Goal: Transaction & Acquisition: Purchase product/service

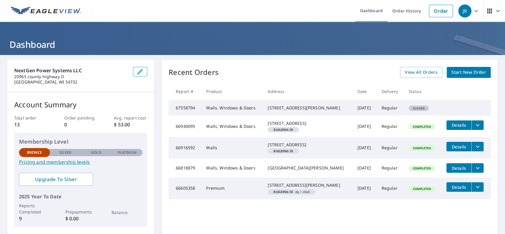
click at [461, 77] on link "Start New Order" at bounding box center [469, 72] width 44 height 11
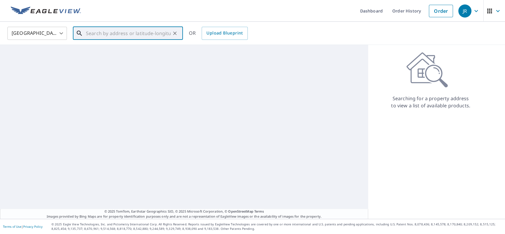
click at [102, 35] on input "text" at bounding box center [128, 33] width 85 height 17
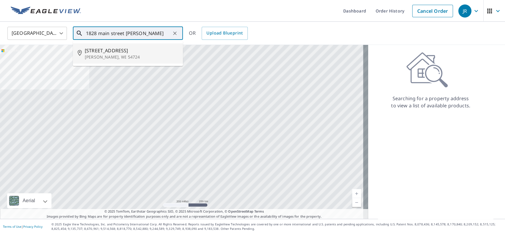
click at [110, 58] on p "[PERSON_NAME], WI 54724" at bounding box center [131, 57] width 93 height 6
type input "[STREET_ADDRESS][PERSON_NAME]"
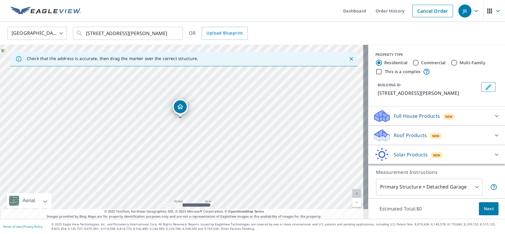
drag, startPoint x: 187, startPoint y: 155, endPoint x: 164, endPoint y: 128, distance: 35.4
click at [164, 128] on div "[STREET_ADDRESS][PERSON_NAME]" at bounding box center [184, 132] width 368 height 174
drag, startPoint x: 180, startPoint y: 105, endPoint x: 133, endPoint y: 125, distance: 51.8
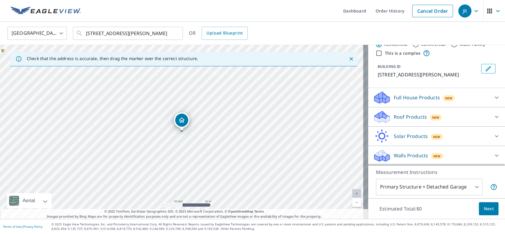
click at [418, 123] on div "Roof Products New" at bounding box center [431, 117] width 117 height 14
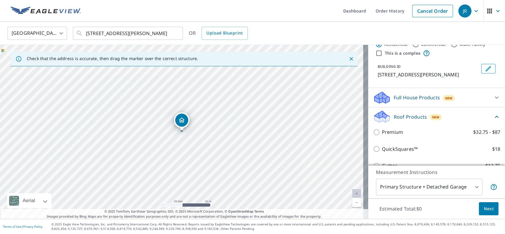
scroll to position [85, 0]
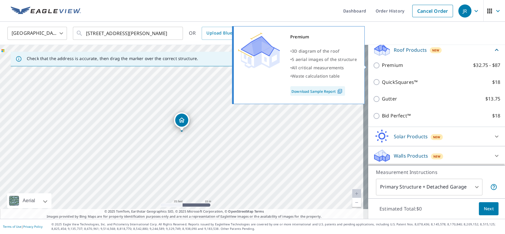
click at [373, 67] on input "Premium $32.75 - $87" at bounding box center [377, 65] width 9 height 7
checkbox input "true"
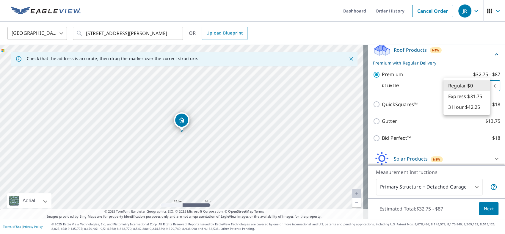
click at [465, 87] on body "[PERSON_NAME] Dashboard Order History Cancel Order JR United States US ​ [STREE…" at bounding box center [252, 117] width 505 height 234
click at [477, 98] on li "Express $31.75" at bounding box center [466, 96] width 47 height 11
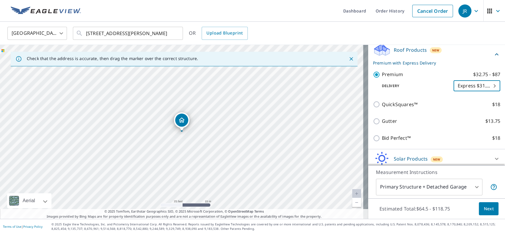
click at [457, 84] on body "[PERSON_NAME] Dashboard Order History Cancel Order JR United States US ​ [STREE…" at bounding box center [252, 117] width 505 height 234
click at [457, 101] on li "3 Hour $42.25" at bounding box center [466, 96] width 47 height 11
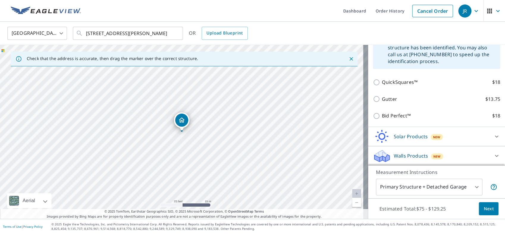
scroll to position [60, 0]
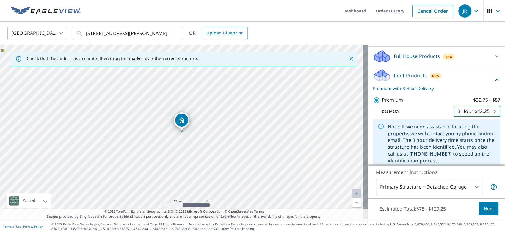
click at [481, 116] on body "[PERSON_NAME] Dashboard Order History Cancel Order JR United States US ​ [STREE…" at bounding box center [252, 117] width 505 height 234
click at [466, 101] on li "Express $31.75" at bounding box center [466, 100] width 47 height 11
type input "4"
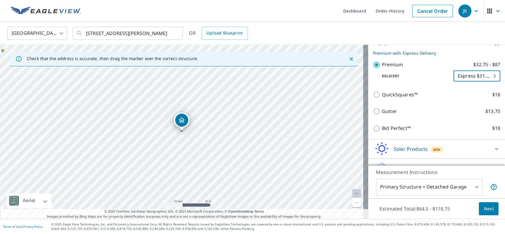
scroll to position [108, 0]
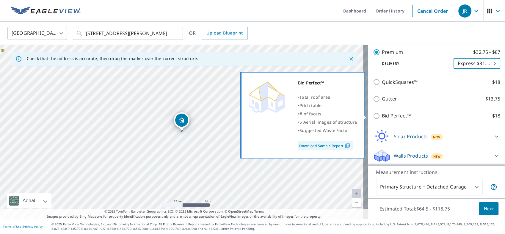
click at [373, 114] on input "Bid Perfect™ $18" at bounding box center [377, 115] width 9 height 7
checkbox input "true"
checkbox input "false"
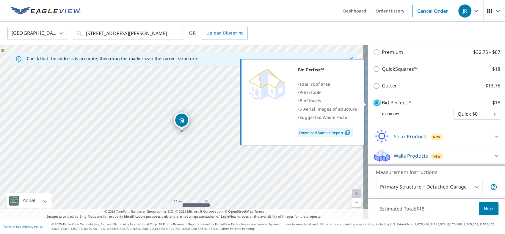
click at [373, 102] on input "Bid Perfect™ $18" at bounding box center [377, 102] width 9 height 7
checkbox input "false"
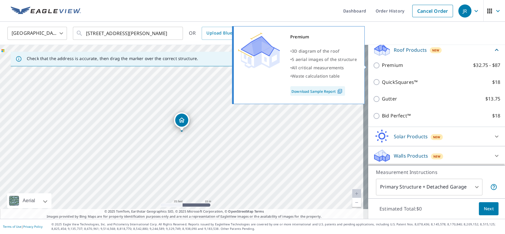
click at [373, 66] on input "Premium $32.75 - $87" at bounding box center [377, 65] width 9 height 7
checkbox input "true"
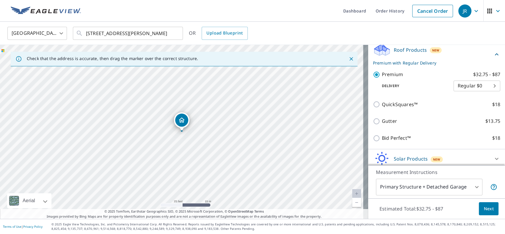
click at [469, 88] on body "[PERSON_NAME] Dashboard Order History Cancel Order JR United States US ​ [STREE…" at bounding box center [252, 117] width 505 height 234
click at [463, 96] on li "Express $31.75" at bounding box center [466, 96] width 47 height 11
type input "4"
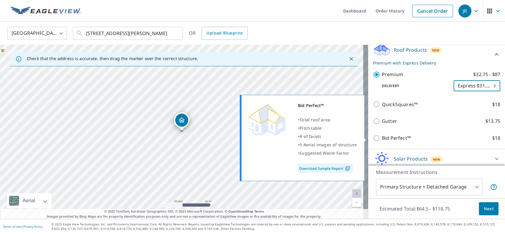
click at [373, 138] on input "Bid Perfect™ $18" at bounding box center [377, 138] width 9 height 7
checkbox input "true"
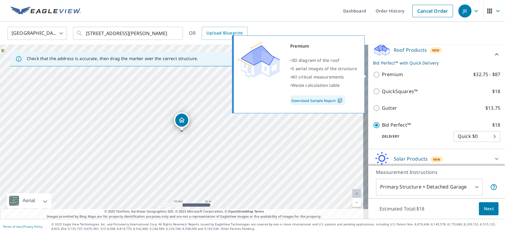
click at [373, 76] on input "Premium $32.75 - $87" at bounding box center [377, 74] width 9 height 7
checkbox input "true"
checkbox input "false"
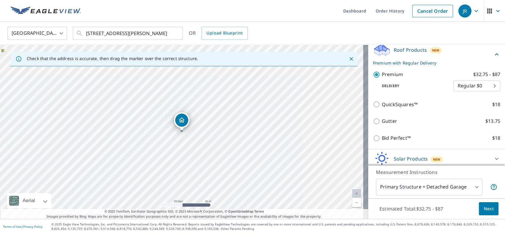
click at [473, 89] on body "[PERSON_NAME] Dashboard Order History Cancel Order JR United States US ​ [STREE…" at bounding box center [252, 117] width 505 height 234
click at [455, 97] on li "Express $31.75" at bounding box center [466, 96] width 47 height 11
type input "4"
click at [439, 187] on body "[PERSON_NAME] Dashboard Order History Cancel Order JR United States US ​ [STREE…" at bounding box center [252, 117] width 505 height 234
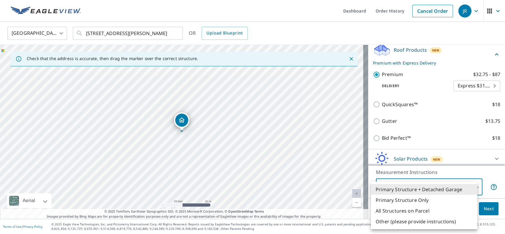
click at [420, 197] on li "Primary Structure Only" at bounding box center [424, 200] width 106 height 11
type input "2"
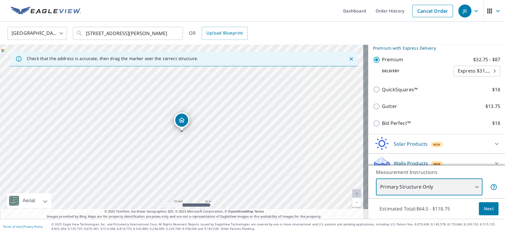
scroll to position [108, 0]
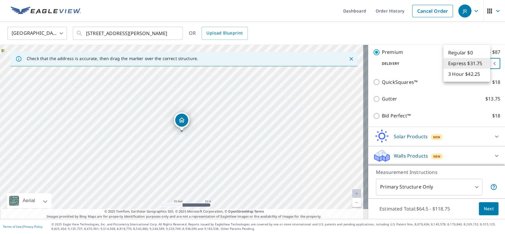
click at [461, 62] on body "[PERSON_NAME] Dashboard Order History Cancel Order JR United States US ​ [STREE…" at bounding box center [252, 117] width 505 height 234
click at [461, 62] on li "Express $31.75" at bounding box center [466, 63] width 47 height 11
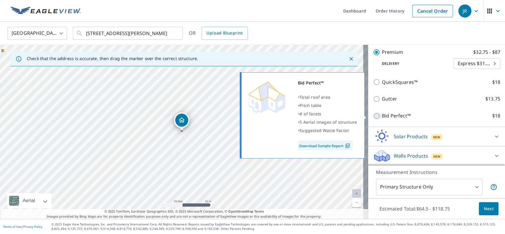
click at [373, 112] on input "Bid Perfect™ $18" at bounding box center [377, 115] width 9 height 7
checkbox input "true"
type input "1"
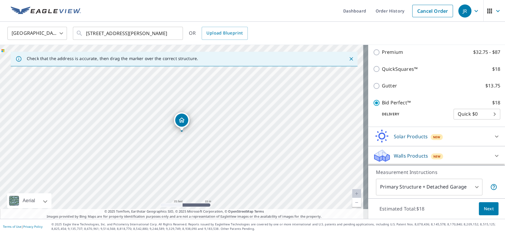
click at [459, 117] on body "[PERSON_NAME] Dashboard Order History Cancel Order JR United States US ​ [STREE…" at bounding box center [252, 117] width 505 height 234
click at [459, 117] on li "Quick $0" at bounding box center [466, 114] width 47 height 11
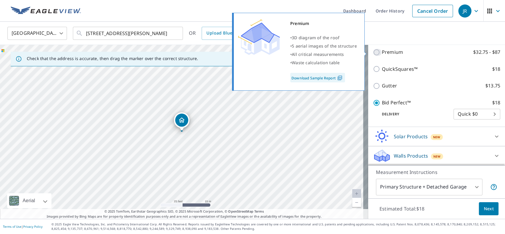
click at [373, 49] on input "Premium $32.75 - $87" at bounding box center [377, 52] width 9 height 7
checkbox input "true"
checkbox input "false"
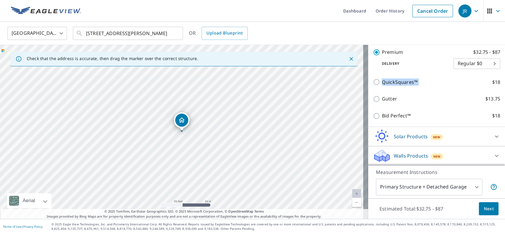
click at [466, 73] on div "Premium $32.75 - $87 Delivery Regular $0 8 ​ QuickSquares™ $18 Gutter $13.75 Bi…" at bounding box center [436, 84] width 127 height 81
click at [467, 62] on body "[PERSON_NAME] Dashboard Order History Cancel Order JR United States US ​ [STREE…" at bounding box center [252, 117] width 505 height 234
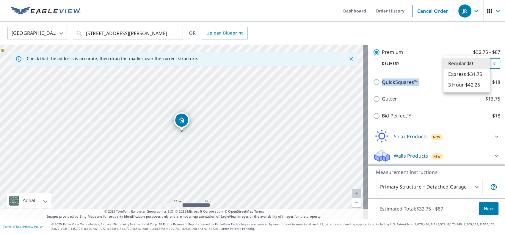
click at [470, 79] on li "3 Hour $42.25" at bounding box center [466, 84] width 47 height 11
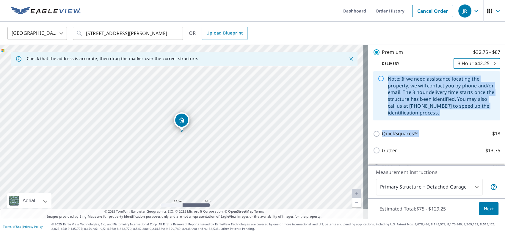
click at [467, 61] on body "[PERSON_NAME] Dashboard Order History Cancel Order JR United States US ​ [STREE…" at bounding box center [252, 117] width 505 height 234
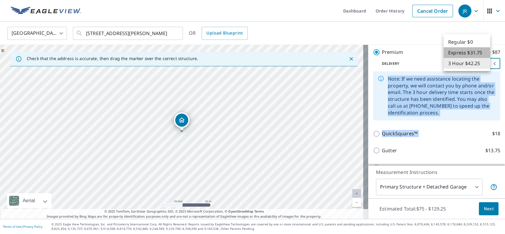
click at [459, 54] on li "Express $31.75" at bounding box center [466, 52] width 47 height 11
type input "4"
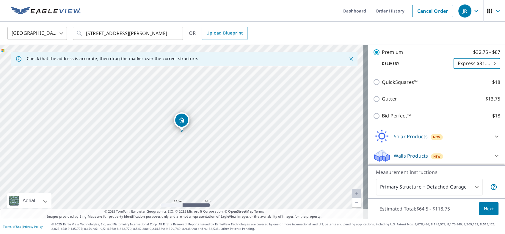
click at [401, 64] on p "Delivery" at bounding box center [413, 63] width 81 height 5
click at [440, 185] on body "[PERSON_NAME] Dashboard Order History Cancel Order JR United States US ​ [STREE…" at bounding box center [252, 117] width 505 height 234
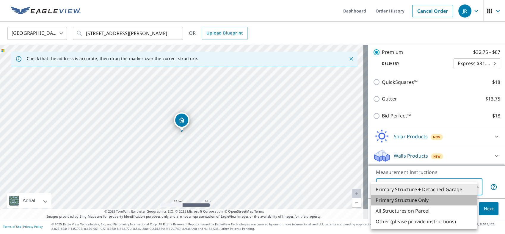
click at [420, 202] on li "Primary Structure Only" at bounding box center [424, 200] width 106 height 11
type input "2"
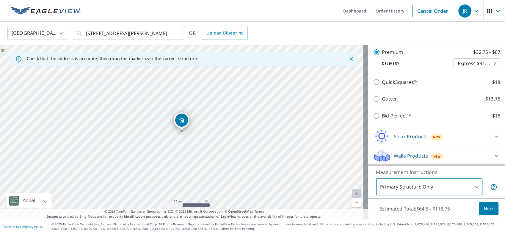
click at [485, 204] on button "Next" at bounding box center [489, 208] width 20 height 13
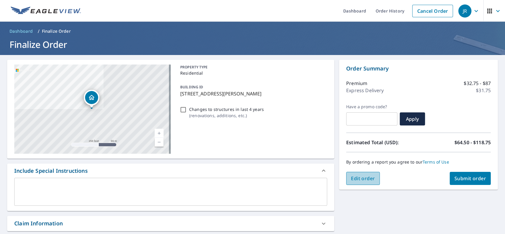
click at [363, 178] on span "Edit order" at bounding box center [363, 178] width 24 height 7
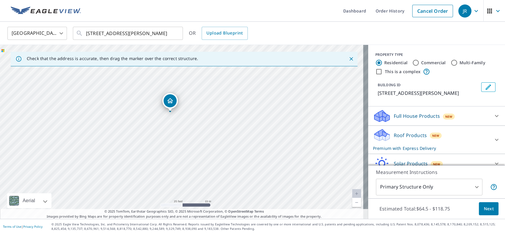
drag, startPoint x: 169, startPoint y: 126, endPoint x: 176, endPoint y: 173, distance: 47.9
click at [176, 173] on div "[STREET_ADDRESS][PERSON_NAME]" at bounding box center [184, 132] width 368 height 174
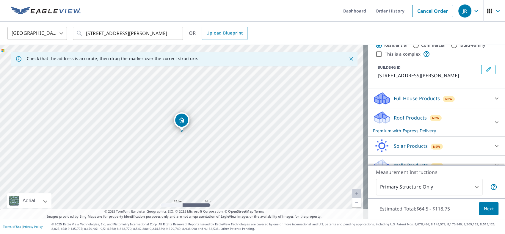
scroll to position [27, 0]
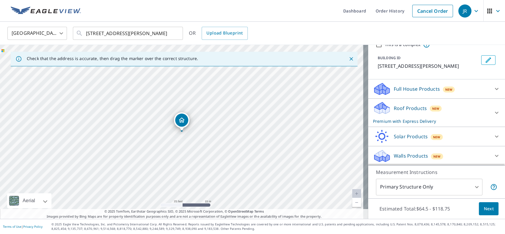
click at [461, 91] on div "Full House Products New" at bounding box center [431, 89] width 117 height 14
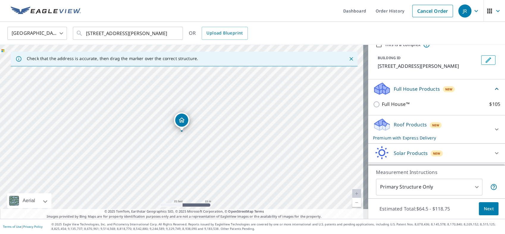
click at [461, 91] on div "Full House Products New" at bounding box center [433, 89] width 120 height 14
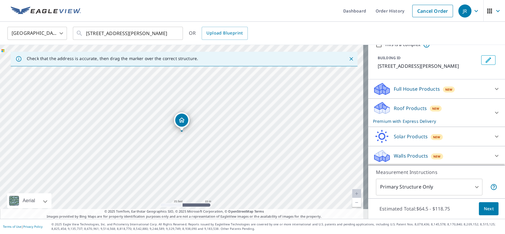
click at [461, 111] on div "Roof Products New Premium with Express Delivery" at bounding box center [431, 112] width 117 height 23
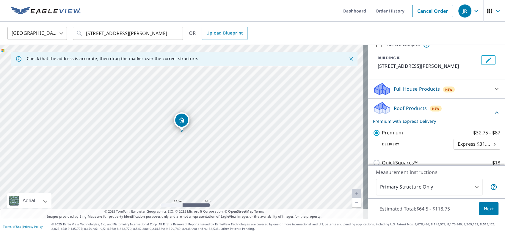
scroll to position [108, 0]
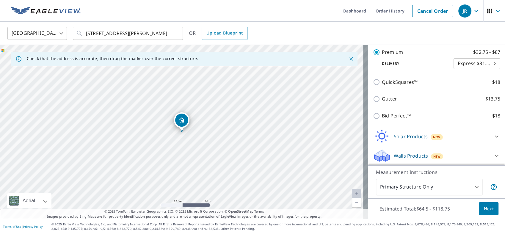
click at [461, 62] on body "[PERSON_NAME] Dashboard Order History Cancel Order JR United States US ​ [STREE…" at bounding box center [252, 117] width 505 height 234
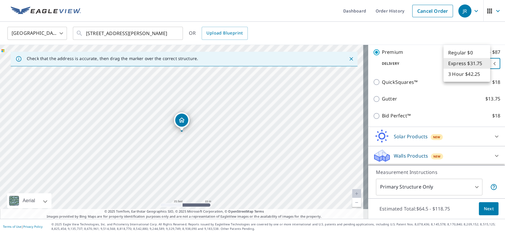
click at [461, 62] on li "Express $31.75" at bounding box center [466, 63] width 47 height 11
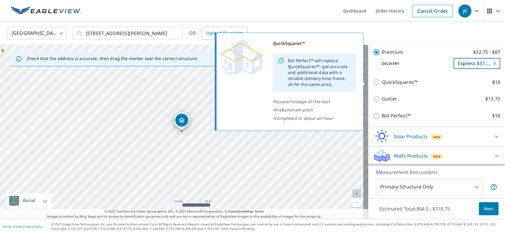
click at [373, 78] on input "QuickSquares™ $18" at bounding box center [377, 81] width 9 height 7
checkbox input "true"
checkbox input "false"
type input "1"
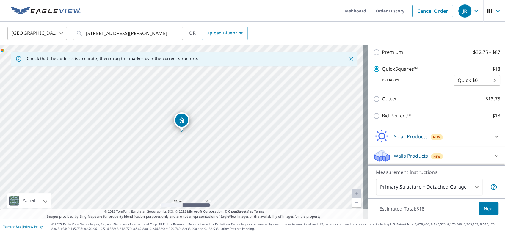
click at [452, 76] on body "[PERSON_NAME] Dashboard Order History Cancel Order JR United States US ​ [STREE…" at bounding box center [252, 117] width 505 height 234
click at [452, 76] on li "Quick $0" at bounding box center [466, 80] width 47 height 11
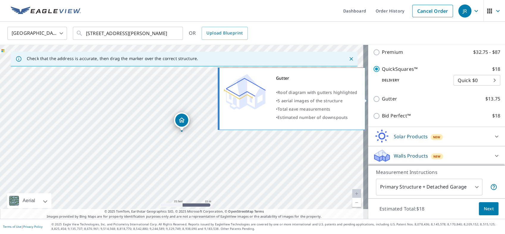
click at [434, 97] on label "Gutter $13.75" at bounding box center [441, 98] width 118 height 7
click at [382, 97] on input "Gutter $13.75" at bounding box center [377, 98] width 9 height 7
checkbox input "true"
checkbox input "false"
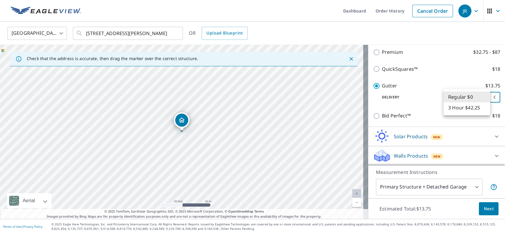
click at [458, 95] on body "[PERSON_NAME] Dashboard Order History Cancel Order JR United States US ​ [STREE…" at bounding box center [252, 117] width 505 height 234
click at [458, 95] on li "Regular $0" at bounding box center [466, 97] width 47 height 11
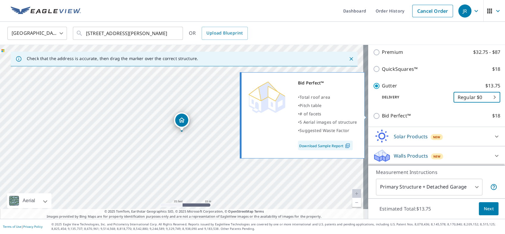
click at [461, 114] on label "Bid Perfect™ $18" at bounding box center [441, 115] width 118 height 7
click at [382, 114] on input "Bid Perfect™ $18" at bounding box center [377, 115] width 9 height 7
checkbox input "true"
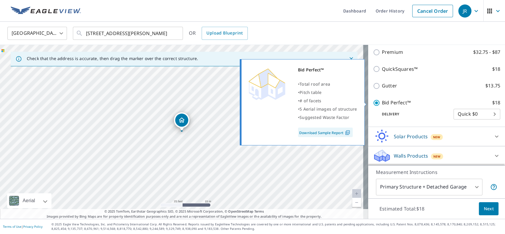
checkbox input "false"
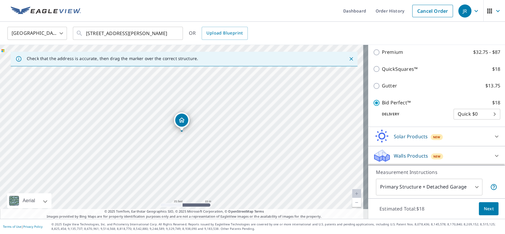
click at [461, 114] on body "[PERSON_NAME] Dashboard Order History Cancel Order JR United States US ​ [STREE…" at bounding box center [252, 117] width 505 height 234
click at [461, 114] on li "Quick $0" at bounding box center [466, 114] width 47 height 11
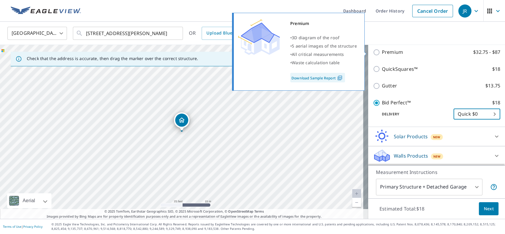
click at [373, 51] on input "Premium $32.75 - $87" at bounding box center [377, 52] width 9 height 7
checkbox input "true"
checkbox input "false"
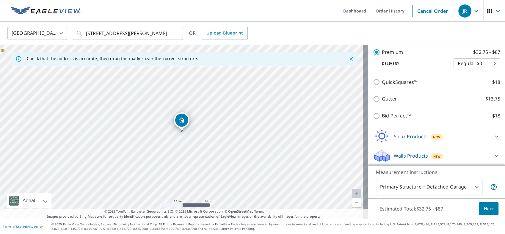
click at [451, 57] on body "[PERSON_NAME] Dashboard Order History Cancel Order JR United States US ​ [STREE…" at bounding box center [252, 117] width 505 height 234
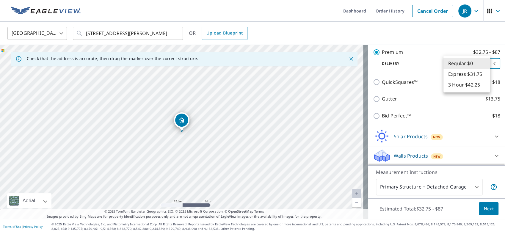
click at [460, 76] on li "Express $31.75" at bounding box center [466, 74] width 47 height 11
type input "4"
click at [431, 187] on body "[PERSON_NAME] Dashboard Order History Cancel Order JR United States US ​ [STREE…" at bounding box center [252, 117] width 505 height 234
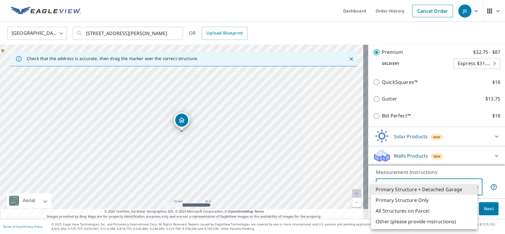
click at [397, 200] on li "Primary Structure Only" at bounding box center [424, 200] width 106 height 11
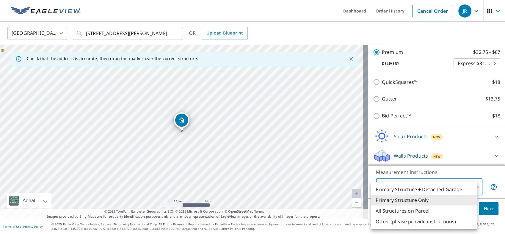
click at [403, 186] on body "[PERSON_NAME] Dashboard Order History Cancel Order JR United States US ​ [STREE…" at bounding box center [252, 117] width 505 height 234
click at [416, 190] on li "Primary Structure + Detached Garage" at bounding box center [424, 189] width 106 height 11
type input "1"
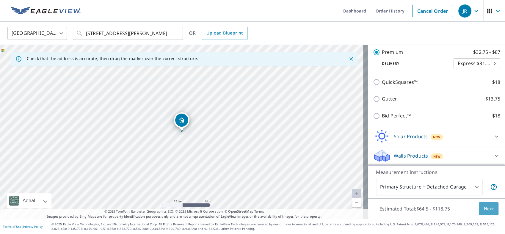
click at [479, 204] on button "Next" at bounding box center [489, 208] width 20 height 13
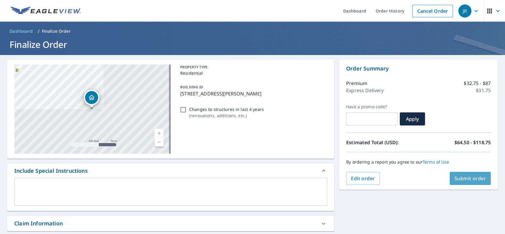
click at [470, 178] on span "Submit order" at bounding box center [470, 178] width 32 height 7
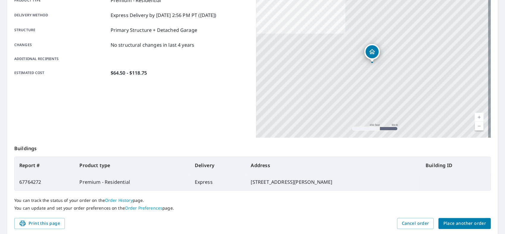
scroll to position [116, 0]
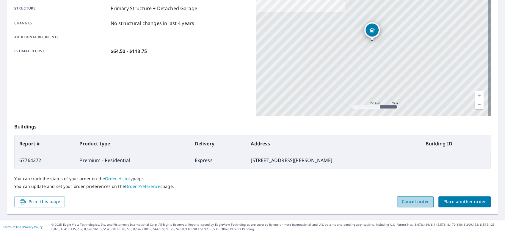
click at [407, 202] on span "Cancel order" at bounding box center [415, 201] width 27 height 7
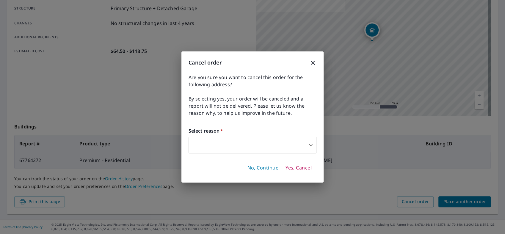
click at [254, 146] on body "[PERSON_NAME] Dashboard Order History Order JR Order Submitted Order details Pr…" at bounding box center [252, 117] width 505 height 234
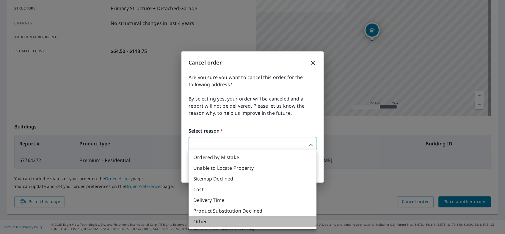
click at [211, 217] on li "Other" at bounding box center [253, 221] width 128 height 11
type input "36"
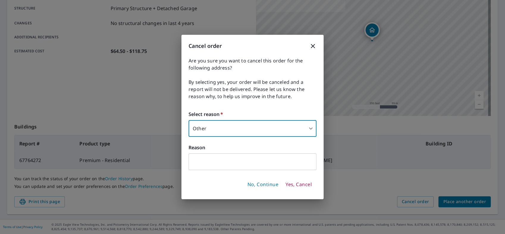
click at [220, 172] on div "Cancel order Are you sure you want to cancel this order for the following addre…" at bounding box center [252, 117] width 142 height 164
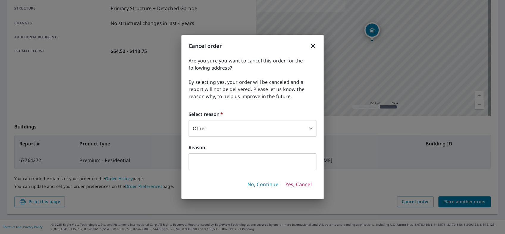
click at [221, 165] on input "text" at bounding box center [253, 161] width 128 height 17
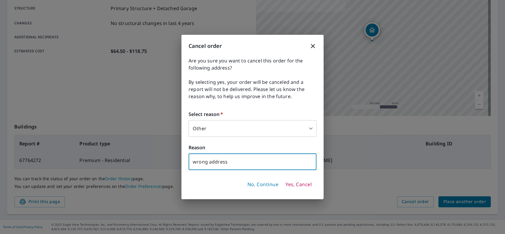
type input "wrong address"
click at [305, 186] on span "Yes, Cancel" at bounding box center [298, 184] width 26 height 7
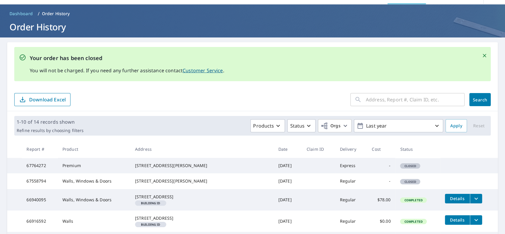
scroll to position [17, 0]
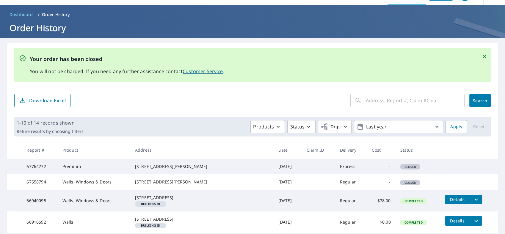
click at [31, 12] on span "Dashboard" at bounding box center [21, 15] width 23 height 6
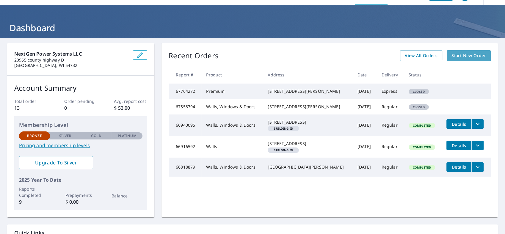
click at [457, 50] on link "Start New Order" at bounding box center [469, 55] width 44 height 11
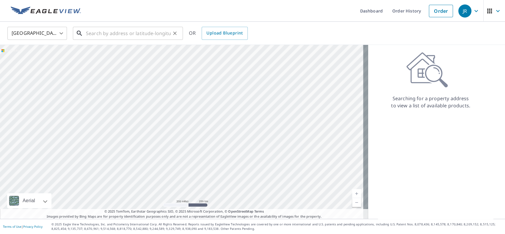
click at [97, 37] on input "text" at bounding box center [128, 33] width 85 height 17
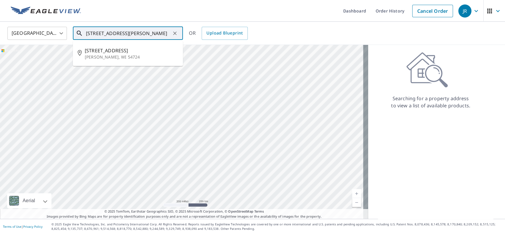
type input "[STREET_ADDRESS][PERSON_NAME]"
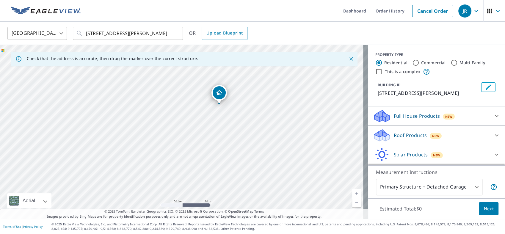
drag, startPoint x: 235, startPoint y: 106, endPoint x: 205, endPoint y: 116, distance: 31.7
click at [205, 115] on div "[STREET_ADDRESS][PERSON_NAME]" at bounding box center [184, 132] width 368 height 174
drag, startPoint x: 191, startPoint y: 121, endPoint x: 226, endPoint y: 137, distance: 38.6
click at [226, 137] on div "[STREET_ADDRESS][PERSON_NAME]" at bounding box center [184, 132] width 368 height 174
drag, startPoint x: 266, startPoint y: 88, endPoint x: 226, endPoint y: 107, distance: 44.7
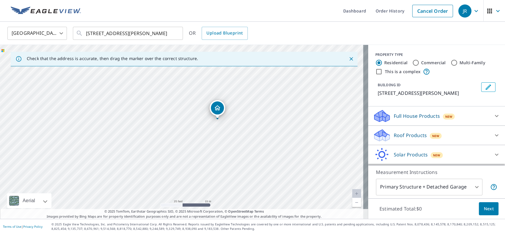
click at [226, 107] on div "[STREET_ADDRESS][PERSON_NAME]" at bounding box center [184, 132] width 368 height 174
drag, startPoint x: 215, startPoint y: 109, endPoint x: 172, endPoint y: 132, distance: 48.5
click at [493, 134] on icon at bounding box center [496, 135] width 7 height 7
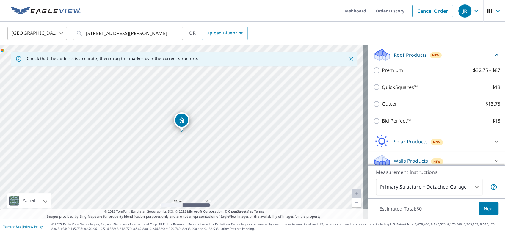
scroll to position [85, 0]
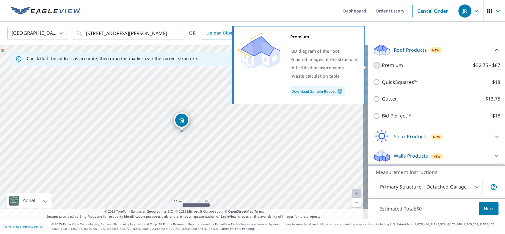
click at [373, 65] on input "Premium $32.75 - $87" at bounding box center [377, 65] width 9 height 7
checkbox input "true"
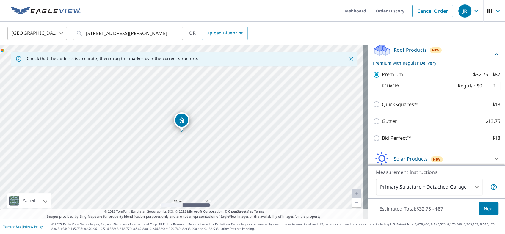
click at [463, 86] on body "[PERSON_NAME] Dashboard Order History Cancel Order JR United States US ​ [STREE…" at bounding box center [252, 117] width 505 height 234
click at [461, 99] on li "Express $31.75" at bounding box center [466, 96] width 47 height 11
type input "4"
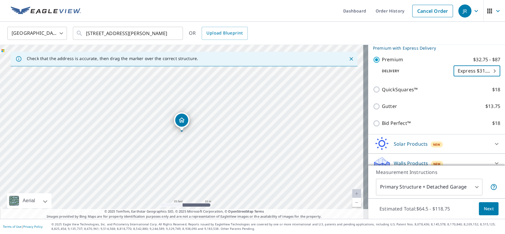
scroll to position [108, 0]
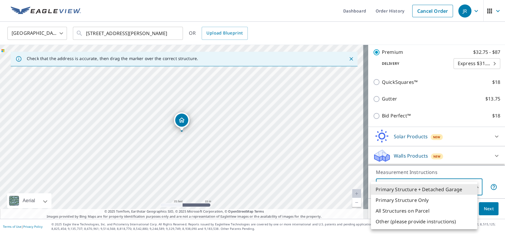
click at [461, 188] on body "[PERSON_NAME] Dashboard Order History Cancel Order JR United States US ​ [STREE…" at bounding box center [252, 117] width 505 height 234
click at [417, 200] on li "Primary Structure Only" at bounding box center [424, 200] width 106 height 11
type input "2"
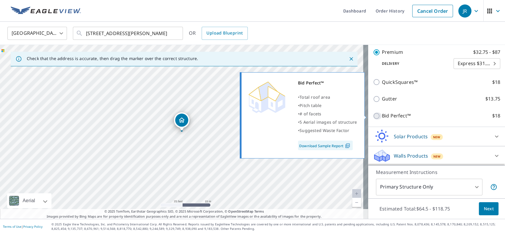
click at [373, 118] on input "Bid Perfect™ $18" at bounding box center [377, 115] width 9 height 7
checkbox input "true"
type input "1"
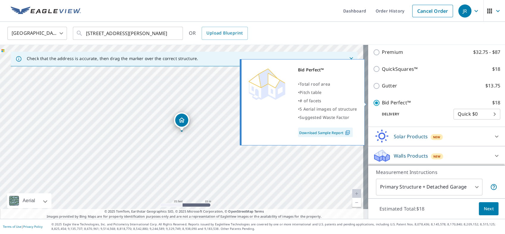
click at [334, 133] on link "Download Sample Report" at bounding box center [325, 133] width 55 height 10
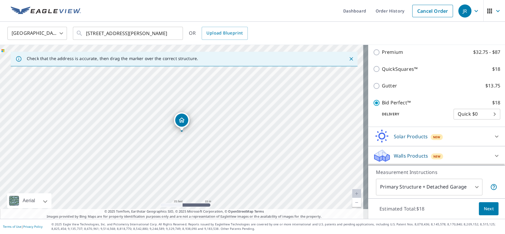
scroll to position [9, 0]
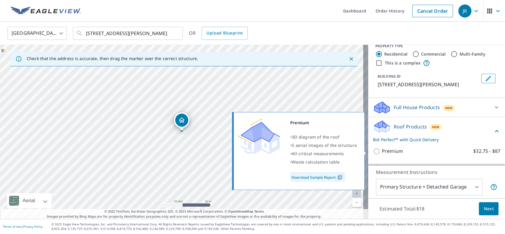
click at [389, 151] on p "Premium" at bounding box center [392, 150] width 21 height 7
click at [382, 151] on input "Premium $32.75 - $87" at bounding box center [377, 151] width 9 height 7
checkbox input "true"
checkbox input "false"
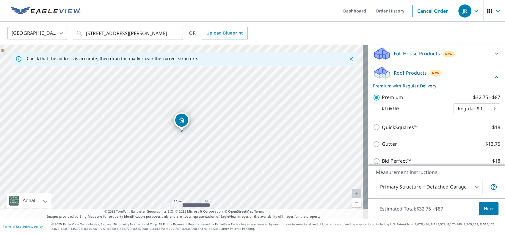
scroll to position [108, 0]
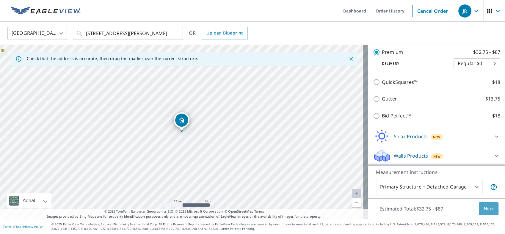
click at [479, 204] on button "Next" at bounding box center [489, 208] width 20 height 13
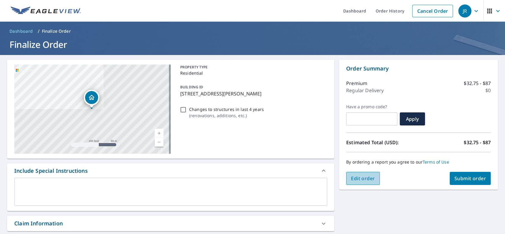
click at [360, 176] on span "Edit order" at bounding box center [363, 178] width 24 height 7
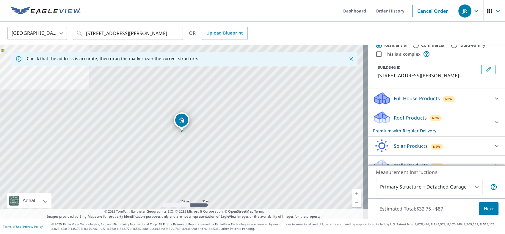
scroll to position [27, 0]
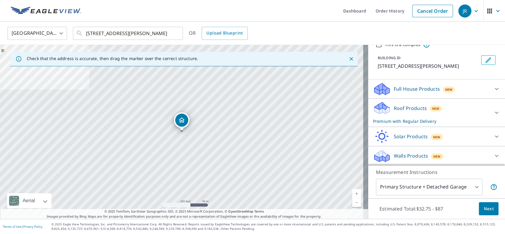
click at [396, 117] on div "Roof Products New Premium with Regular Delivery" at bounding box center [431, 112] width 117 height 23
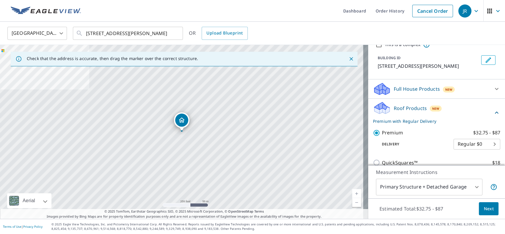
click at [470, 142] on body "[PERSON_NAME] Dashboard Order History Cancel Order JR United States US ​ [STREE…" at bounding box center [252, 117] width 505 height 234
click at [470, 153] on li "Express $31.75" at bounding box center [466, 154] width 47 height 11
click at [471, 150] on body "[PERSON_NAME] Dashboard Order History Cancel Order JR United States US ​ [STREE…" at bounding box center [252, 117] width 505 height 234
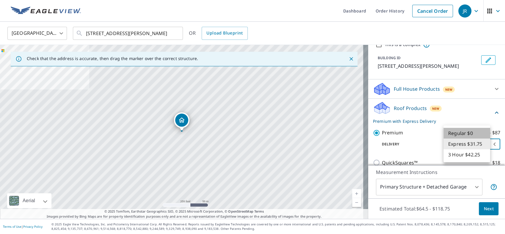
click at [464, 134] on li "Regular $0" at bounding box center [466, 133] width 47 height 11
type input "8"
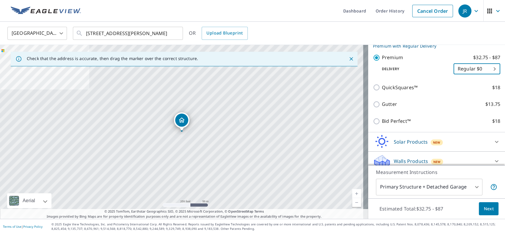
scroll to position [108, 0]
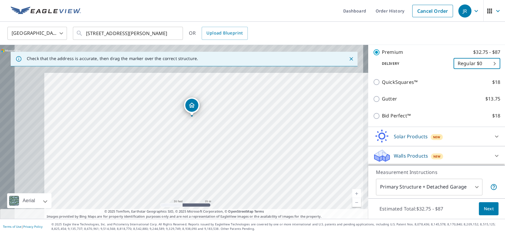
drag, startPoint x: 158, startPoint y: 92, endPoint x: 202, endPoint y: 123, distance: 54.5
click at [202, 122] on div "[STREET_ADDRESS][PERSON_NAME]" at bounding box center [184, 132] width 368 height 174
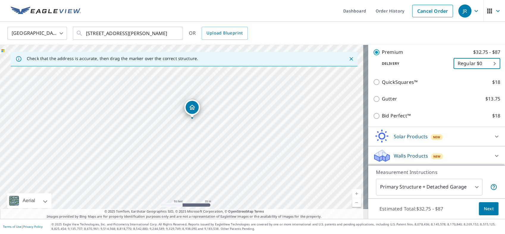
click at [483, 210] on span "Next" at bounding box center [488, 208] width 10 height 7
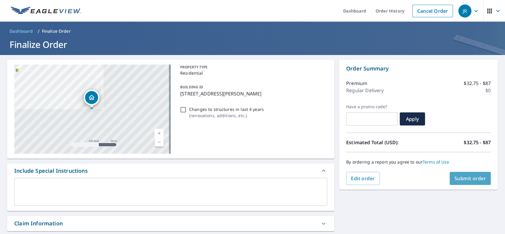
click at [464, 178] on span "Submit order" at bounding box center [470, 178] width 32 height 7
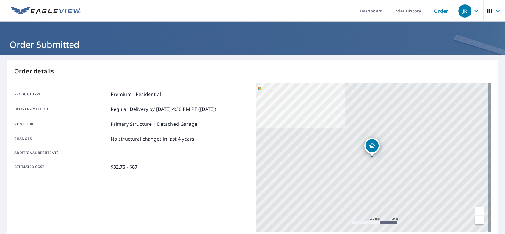
click at [472, 14] on span "JR" at bounding box center [469, 11] width 23 height 14
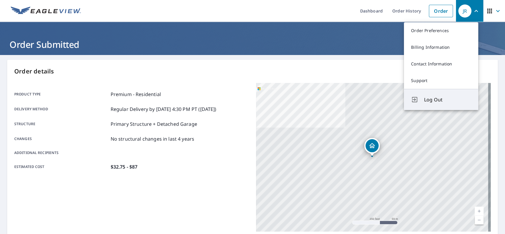
click at [435, 97] on span "Log Out" at bounding box center [447, 99] width 47 height 7
